Goal: Task Accomplishment & Management: Manage account settings

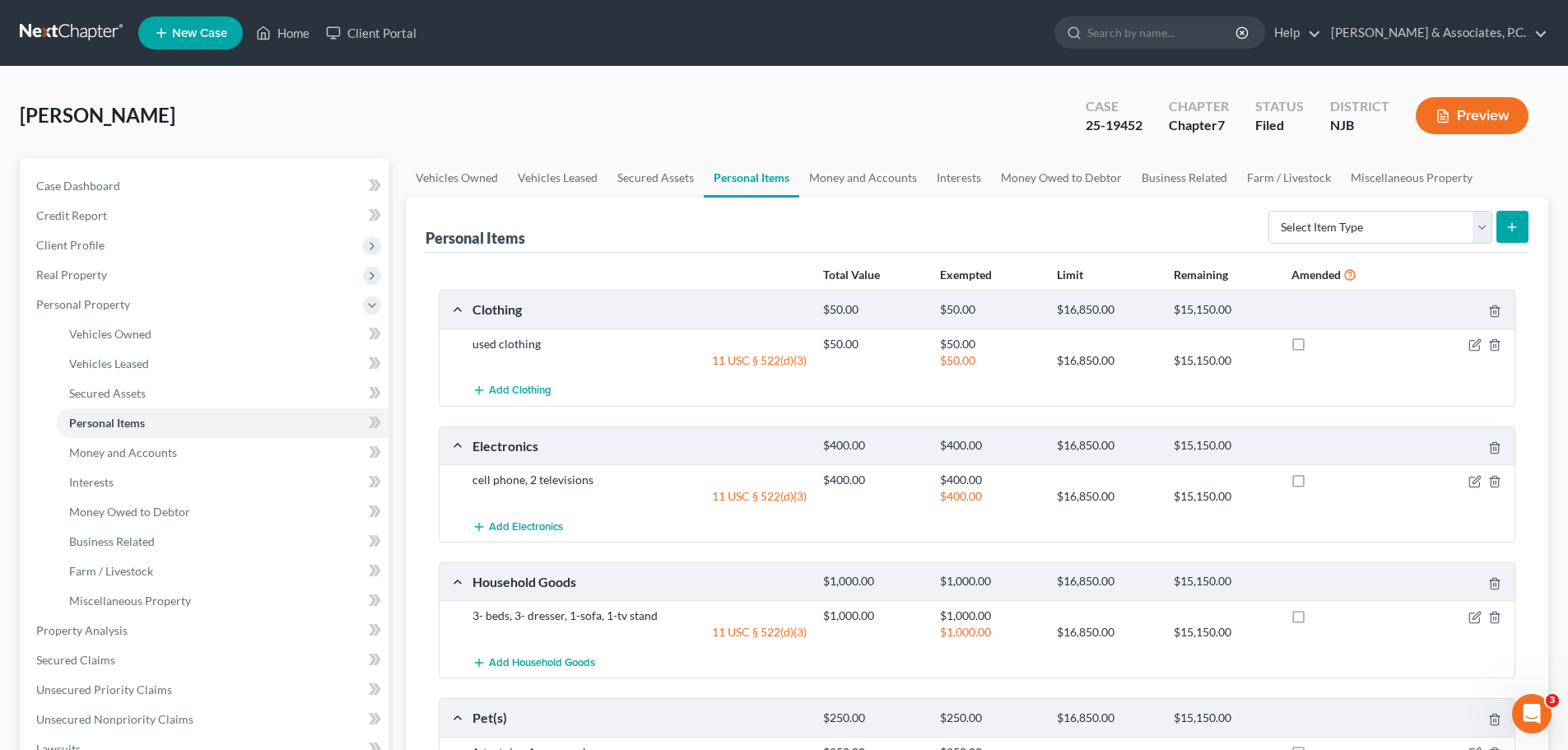
drag, startPoint x: 74, startPoint y: 17, endPoint x: 70, endPoint y: 35, distance: 18.4
click at [73, 27] on nav "Home New Case Client Portal [PERSON_NAME] & Associates, [PERSON_NAME]. [DOMAIN_…" at bounding box center [784, 32] width 1568 height 66
click at [77, 39] on link at bounding box center [72, 32] width 105 height 30
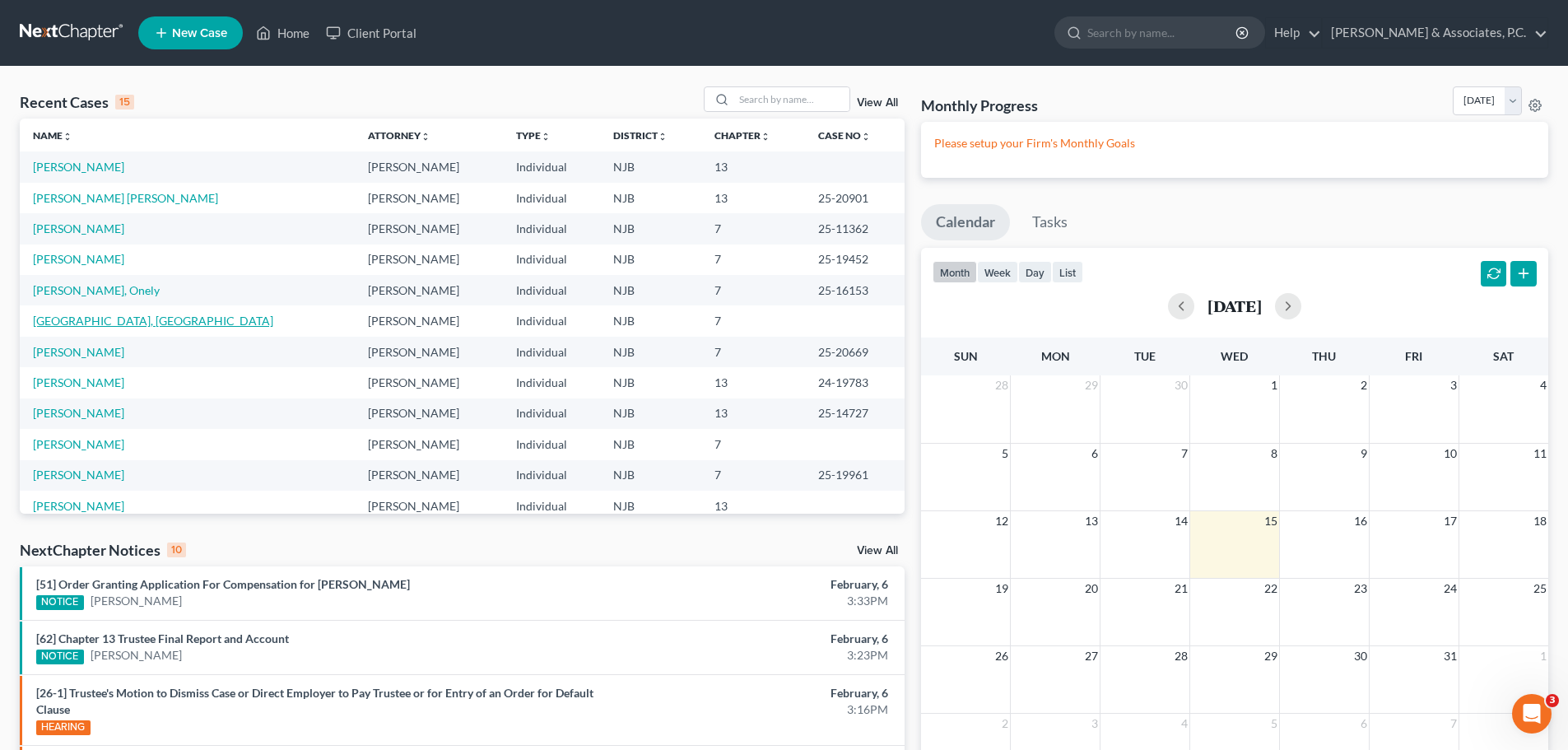
click at [86, 322] on link "Houston, Kenya" at bounding box center [153, 321] width 240 height 14
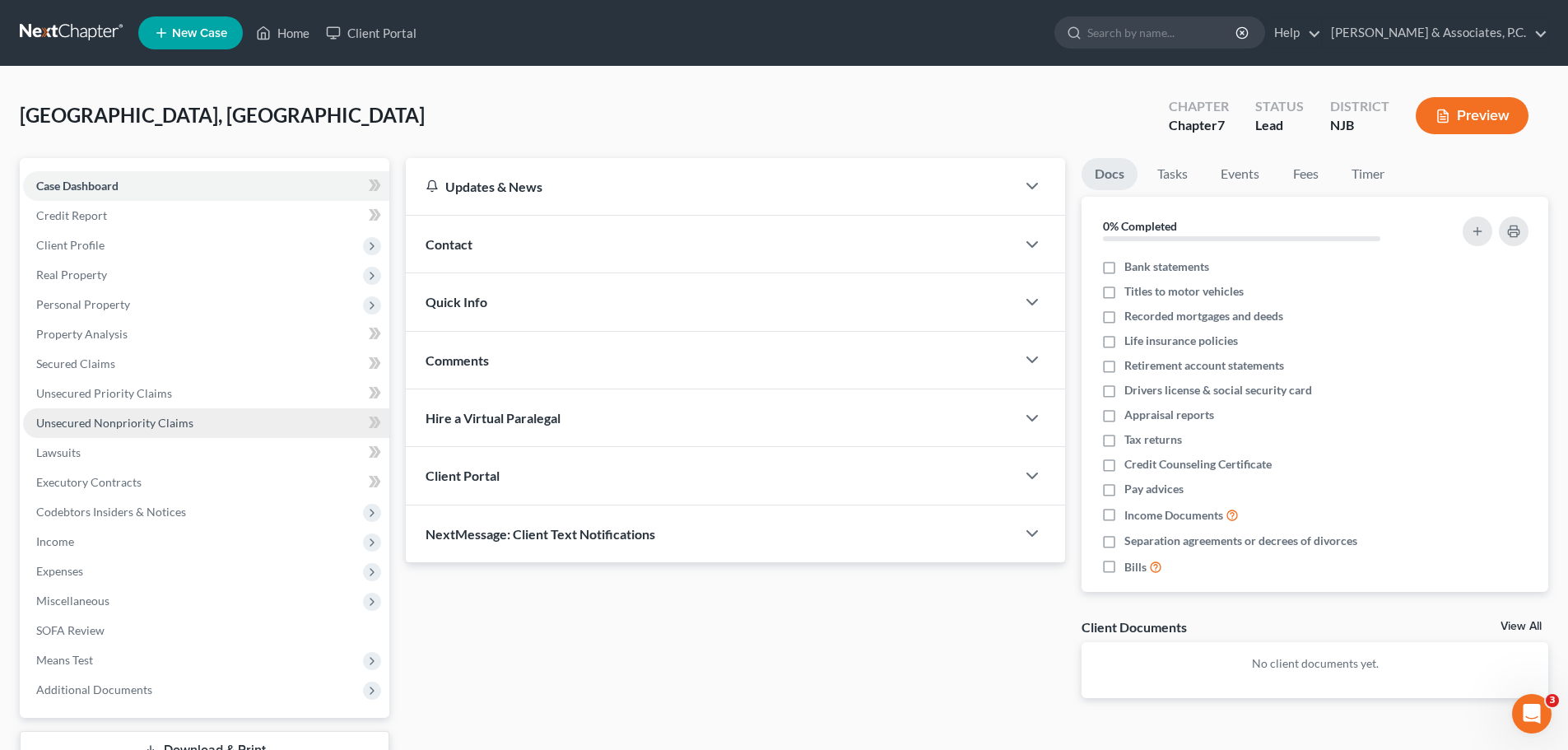
click at [88, 434] on link "Unsecured Nonpriority Claims" at bounding box center [206, 423] width 367 height 30
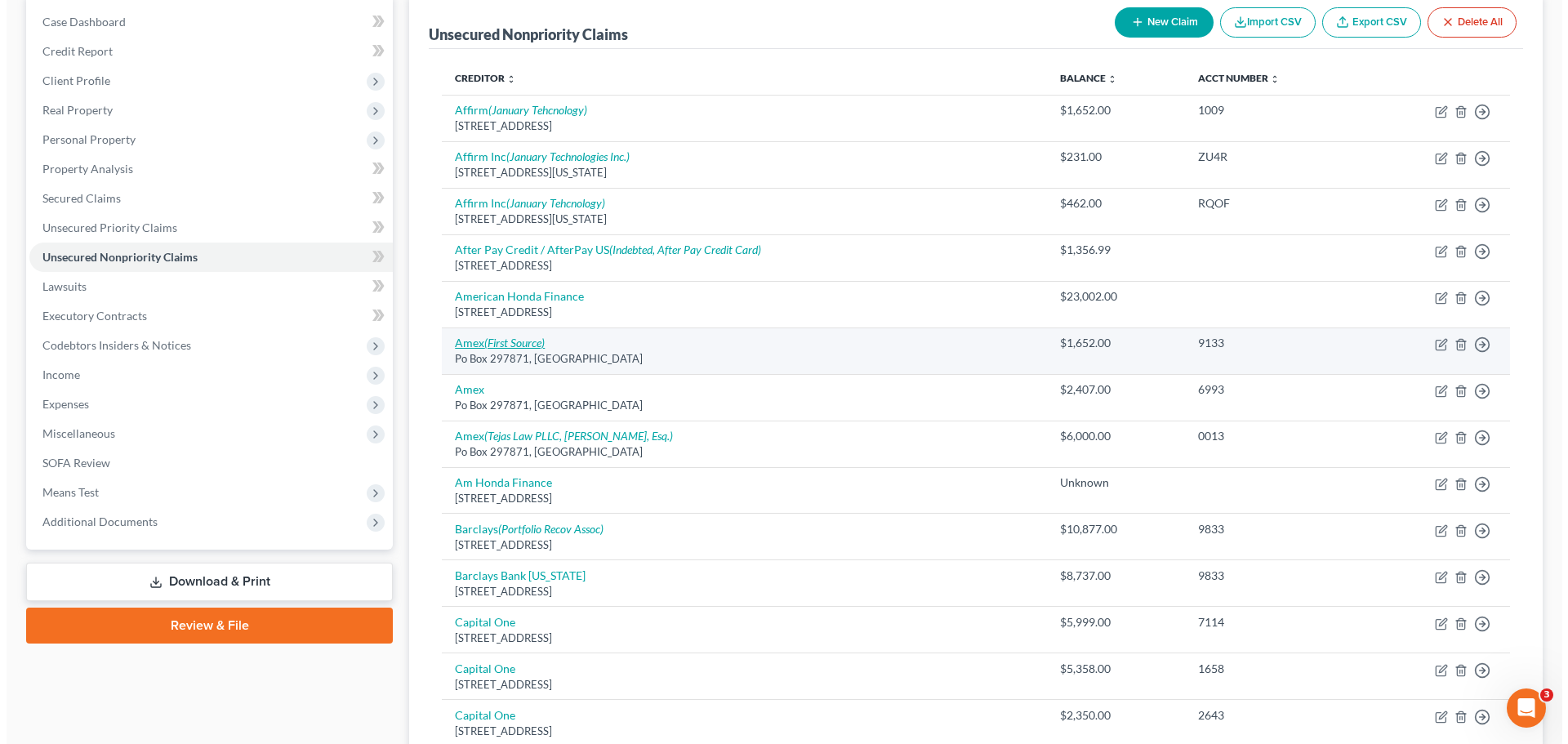
scroll to position [164, 0]
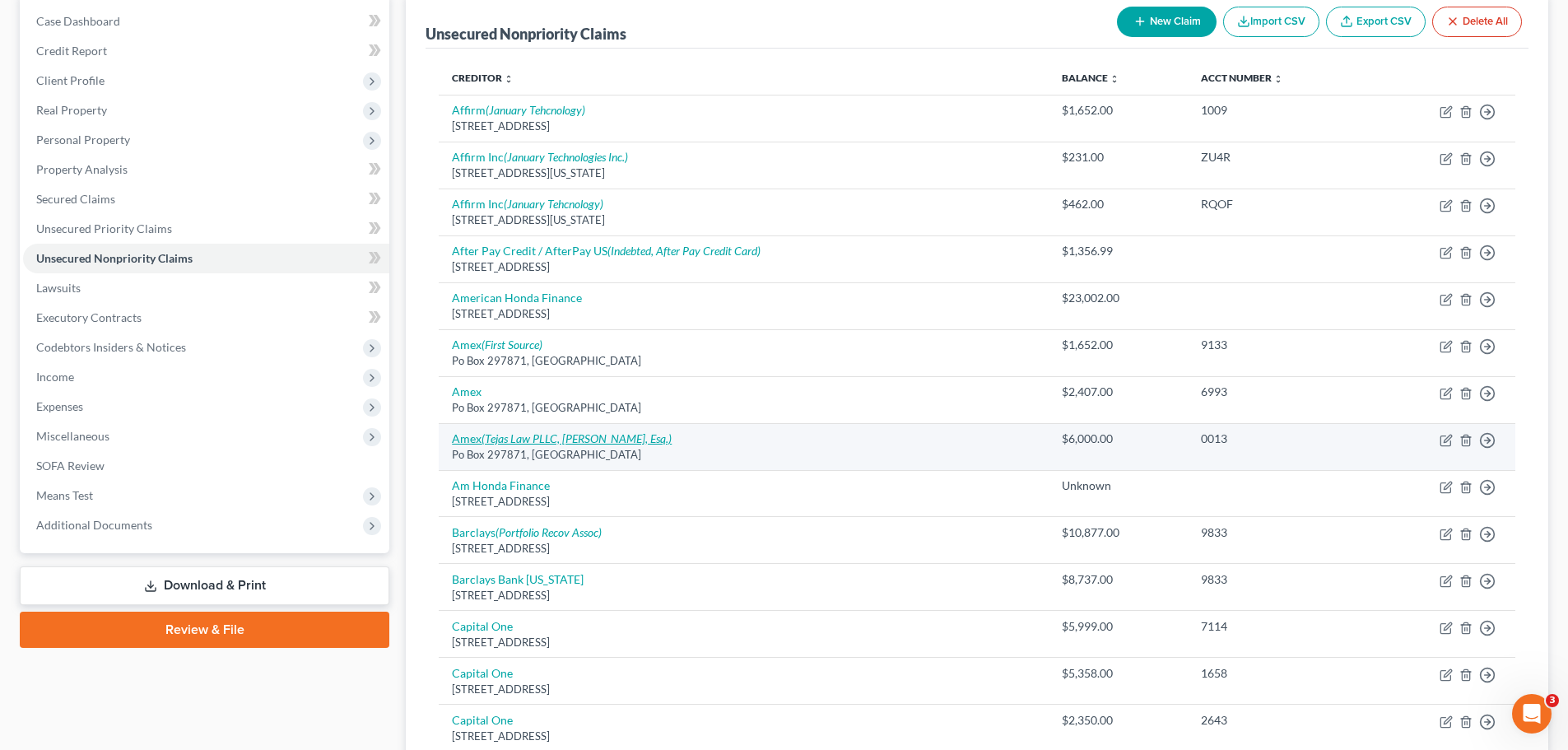
click at [623, 435] on icon "(Tejas Law PLLC, Joshua James Knurr, Esq.)" at bounding box center [576, 439] width 190 height 14
select select "9"
select select "2"
select select "0"
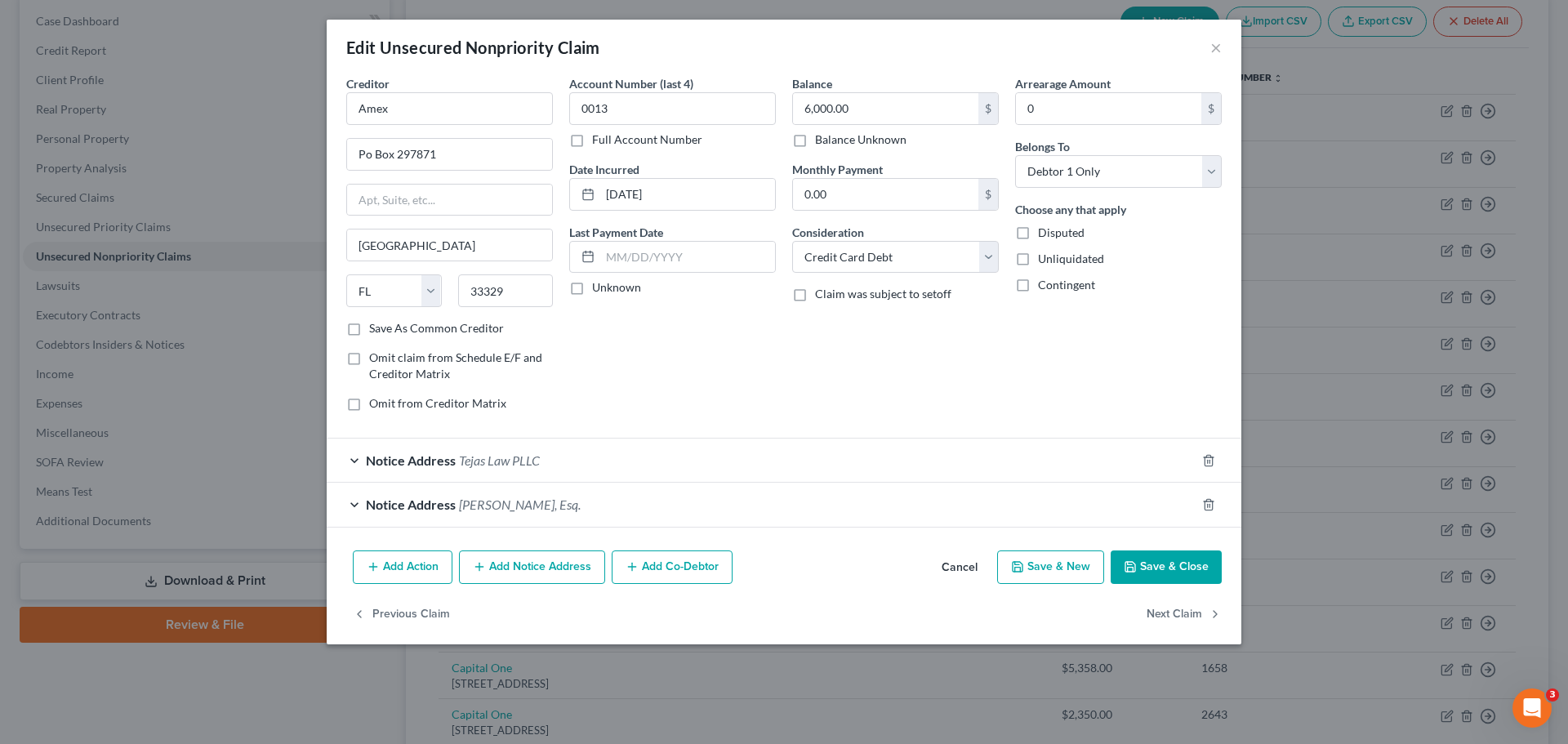
click at [684, 506] on div "Notice Address Joshua James Knurr, Esq." at bounding box center [761, 504] width 869 height 43
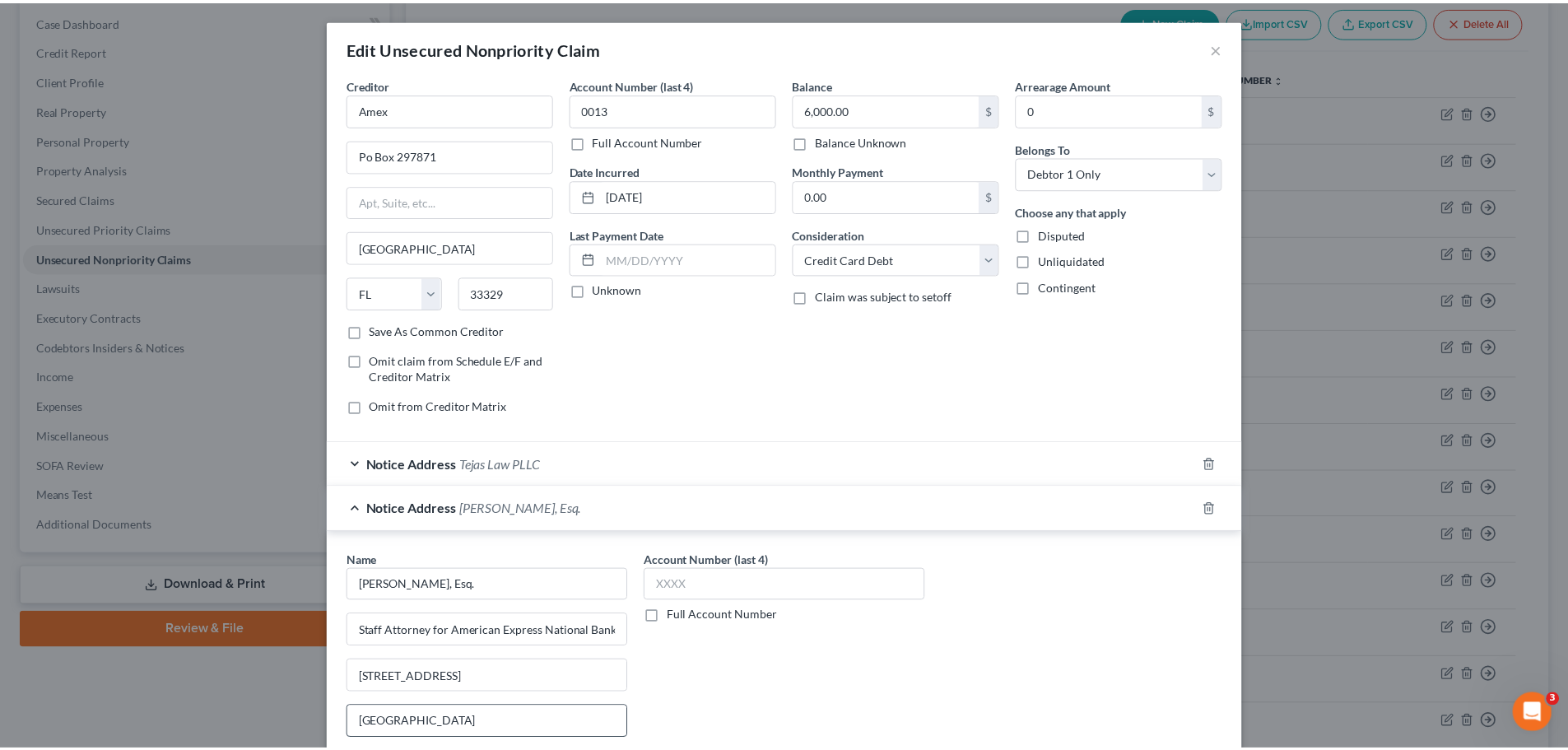
scroll to position [229, 0]
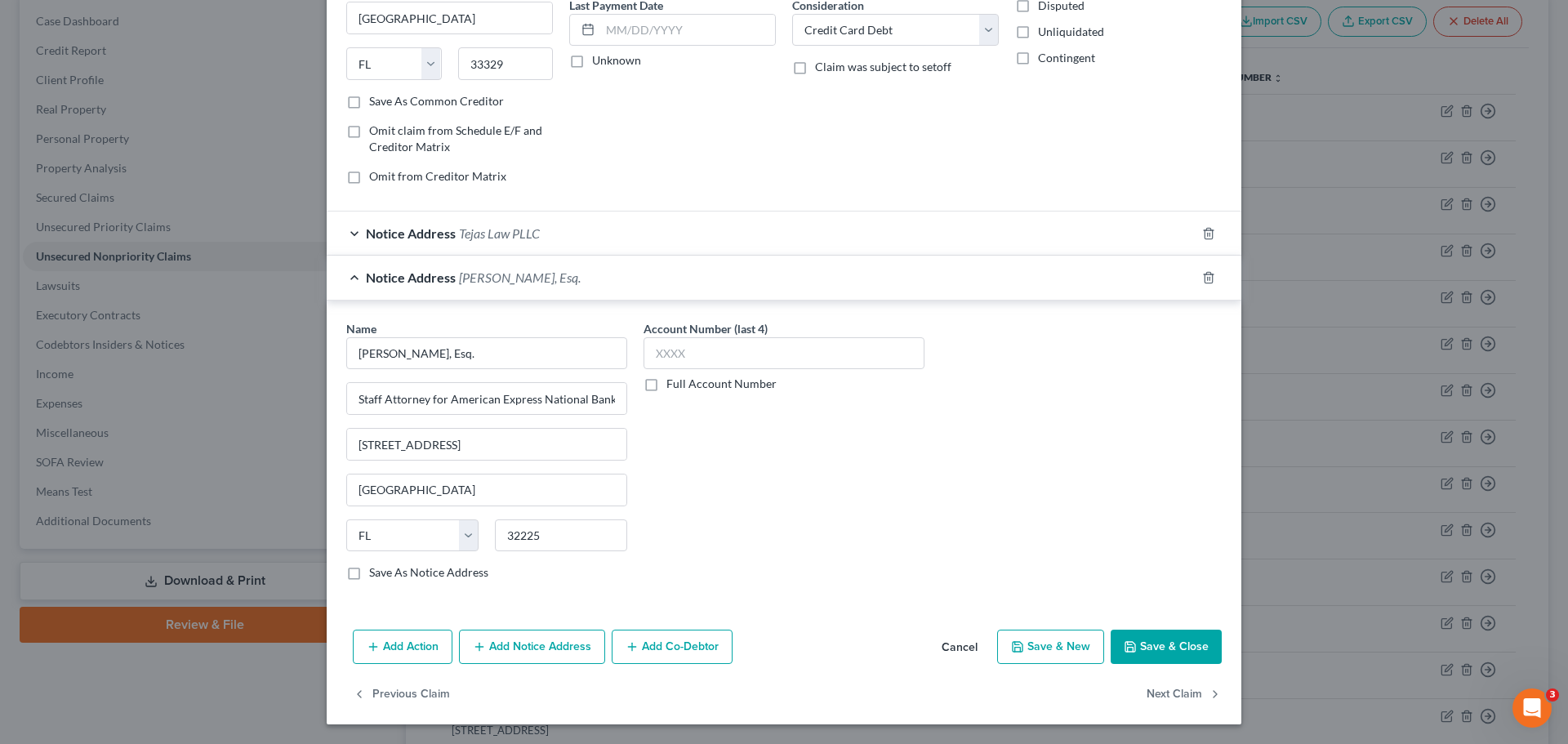
click at [940, 647] on button "Cancel" at bounding box center [959, 647] width 62 height 33
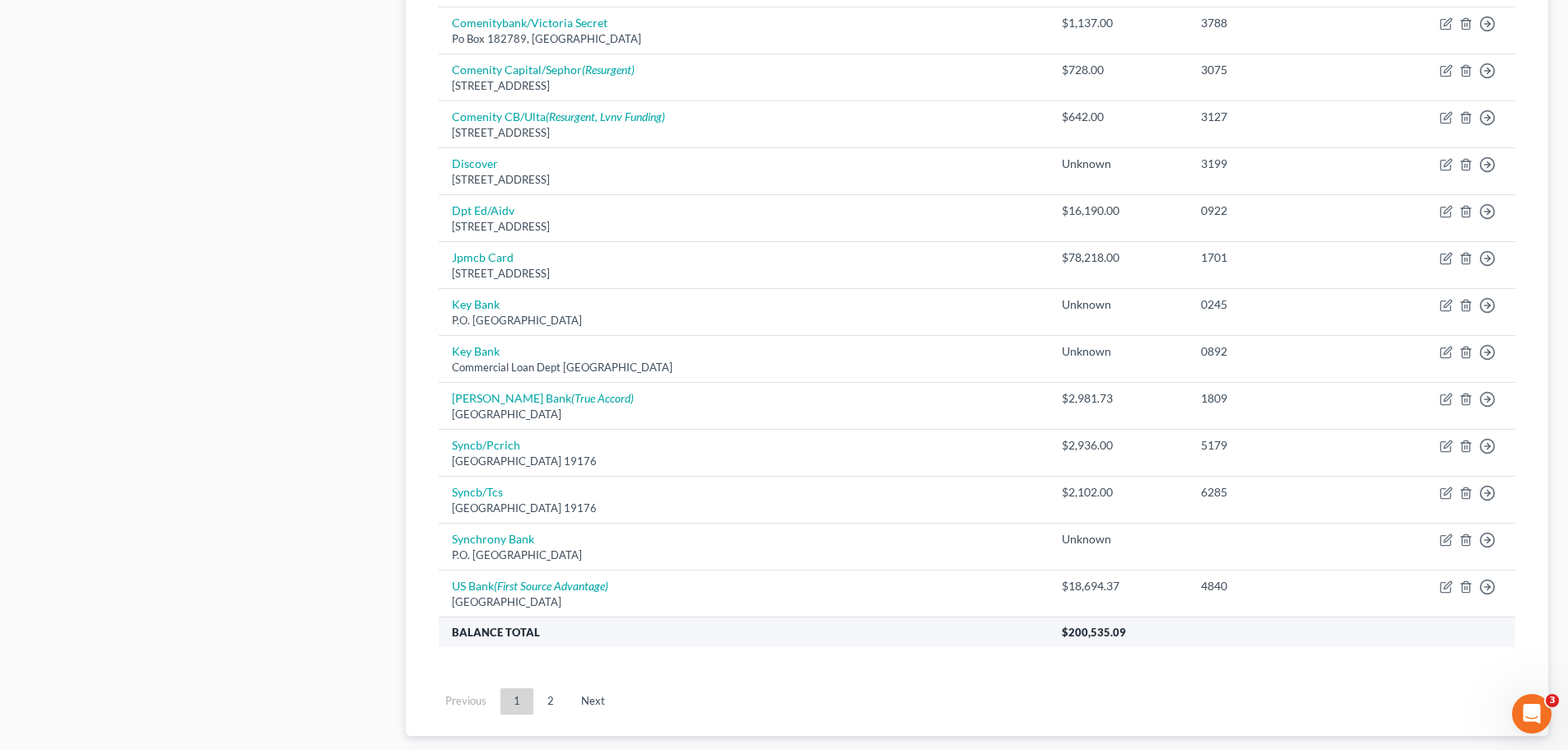
scroll to position [1151, 0]
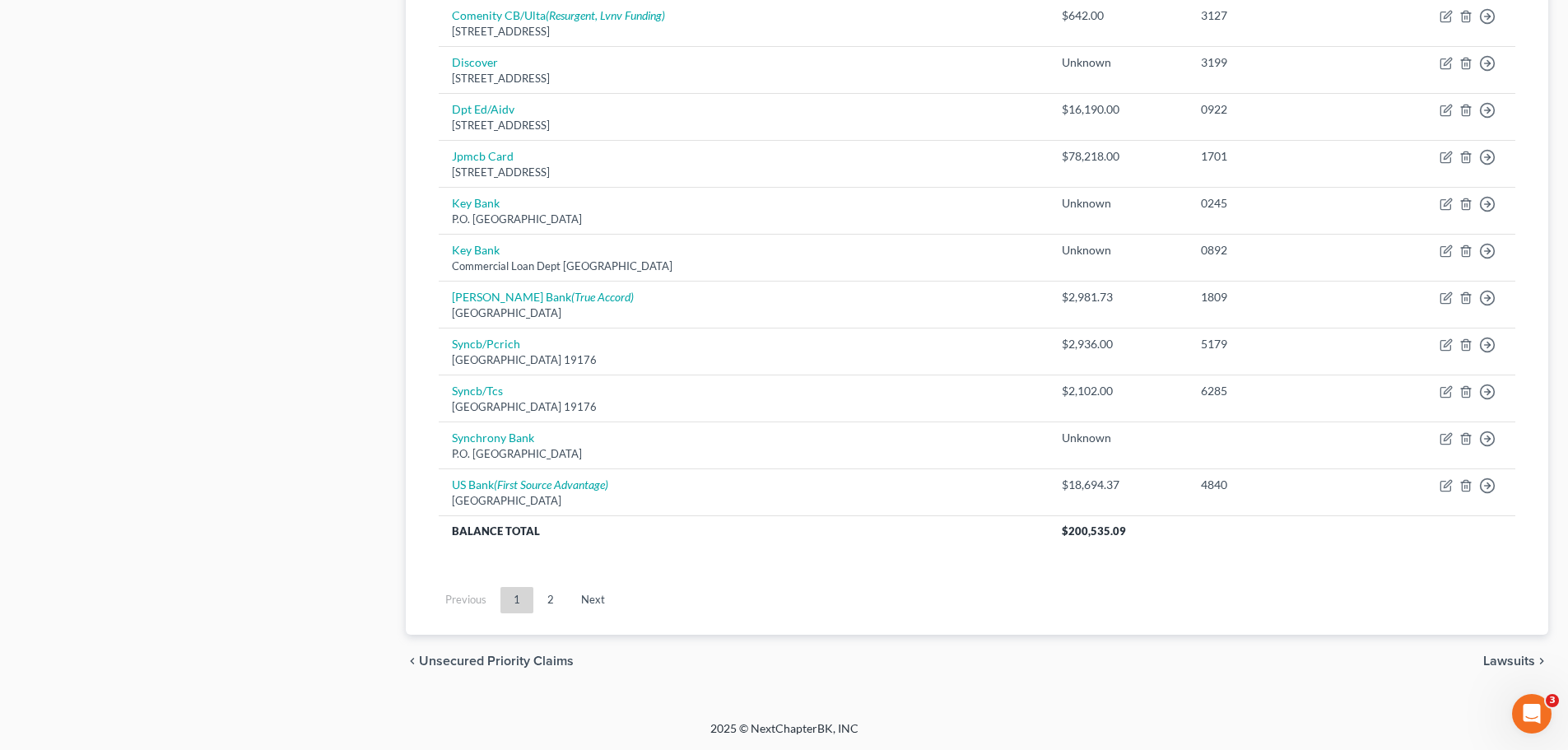
drag, startPoint x: 551, startPoint y: 598, endPoint x: 550, endPoint y: 589, distance: 9.1
click at [551, 598] on link "2" at bounding box center [551, 600] width 33 height 27
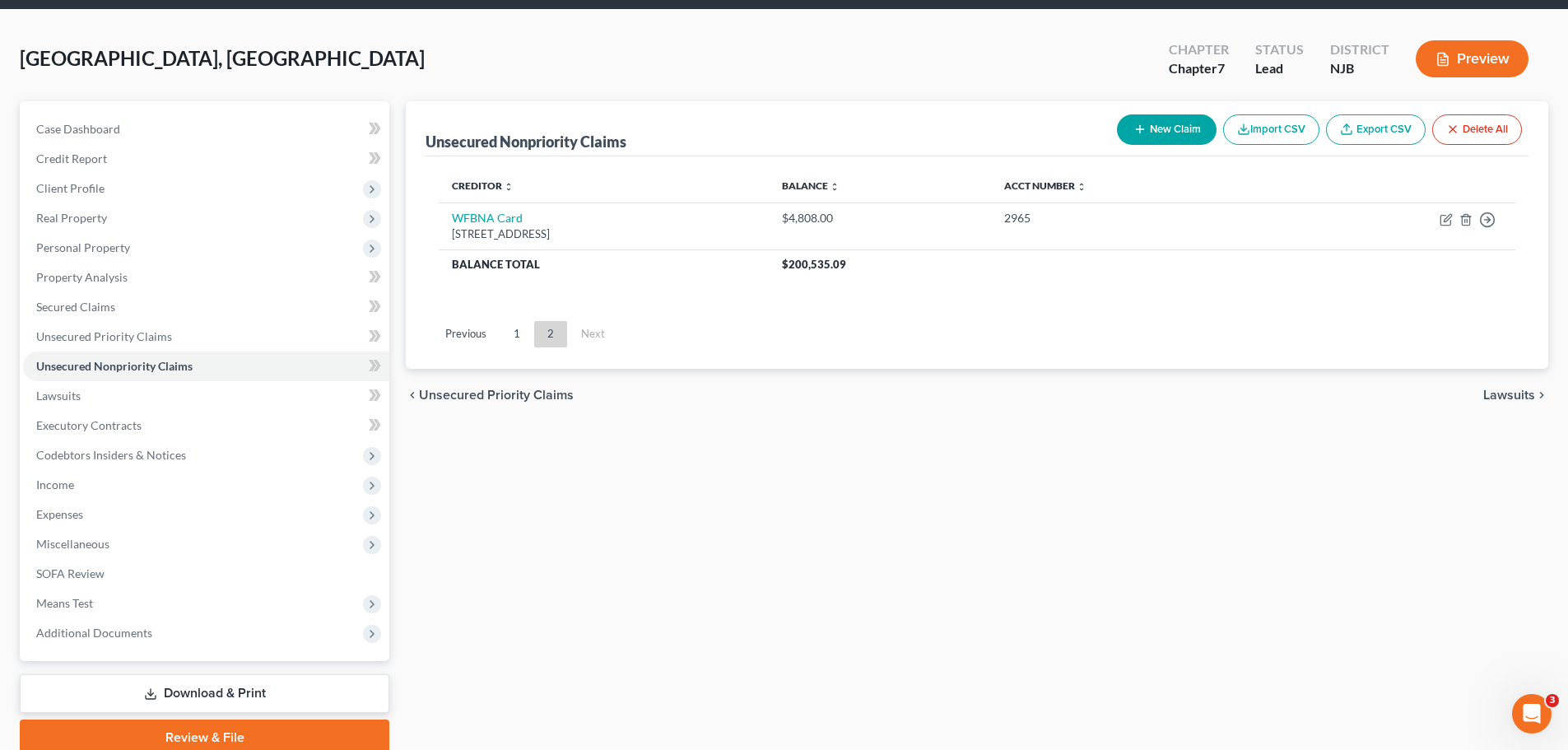
scroll to position [0, 0]
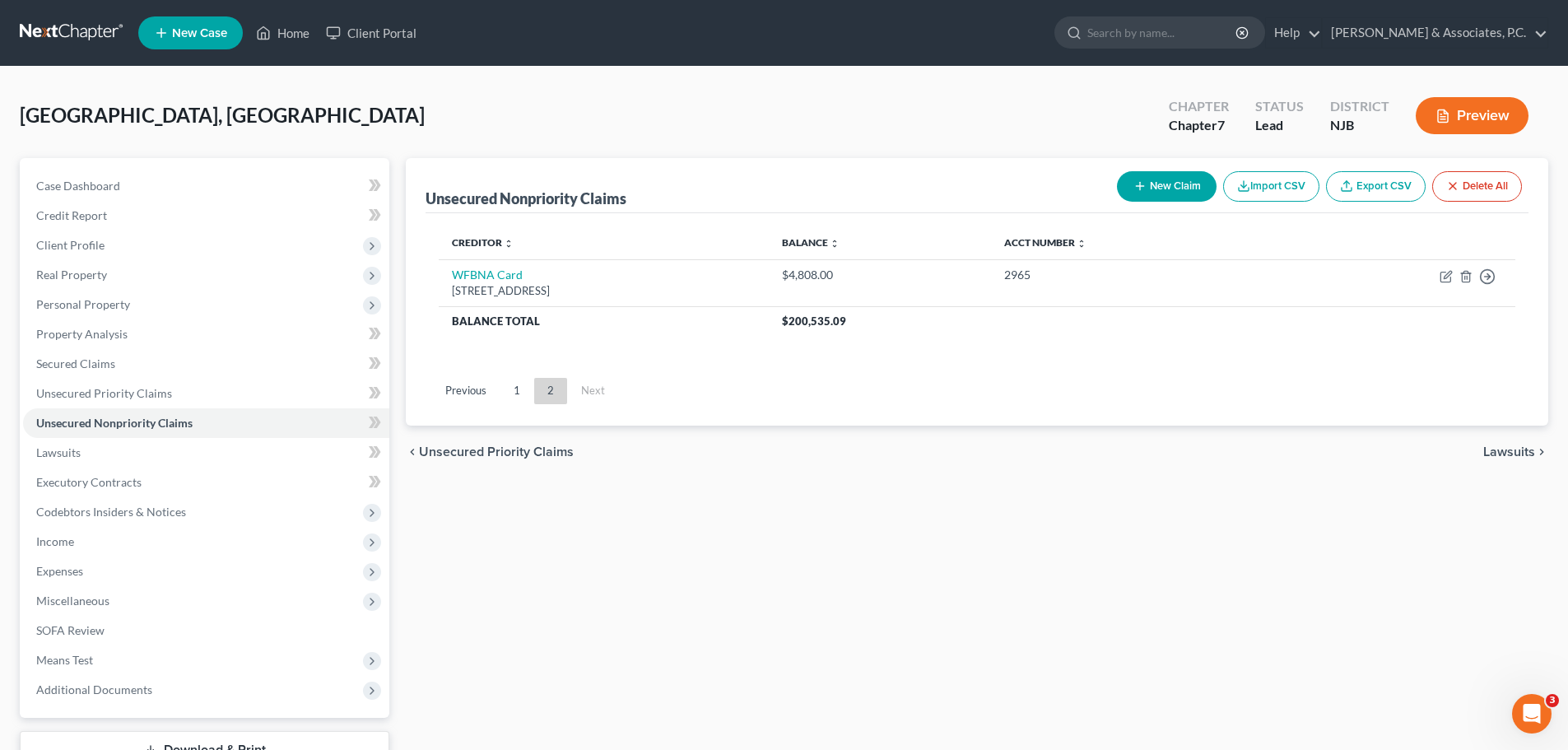
click at [1487, 451] on span "Lawsuits" at bounding box center [1509, 452] width 52 height 13
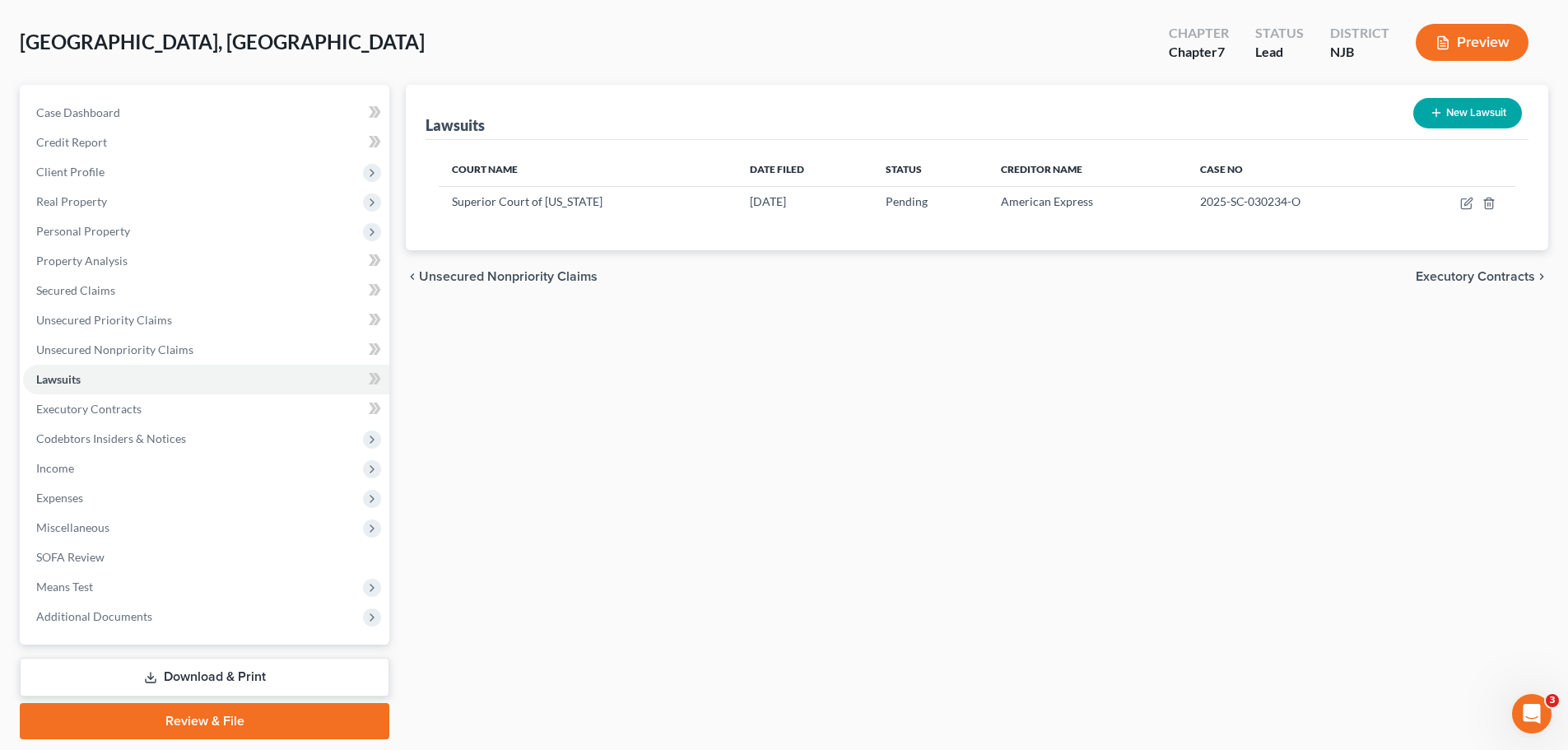
scroll to position [125, 0]
